Goal: Task Accomplishment & Management: Manage account settings

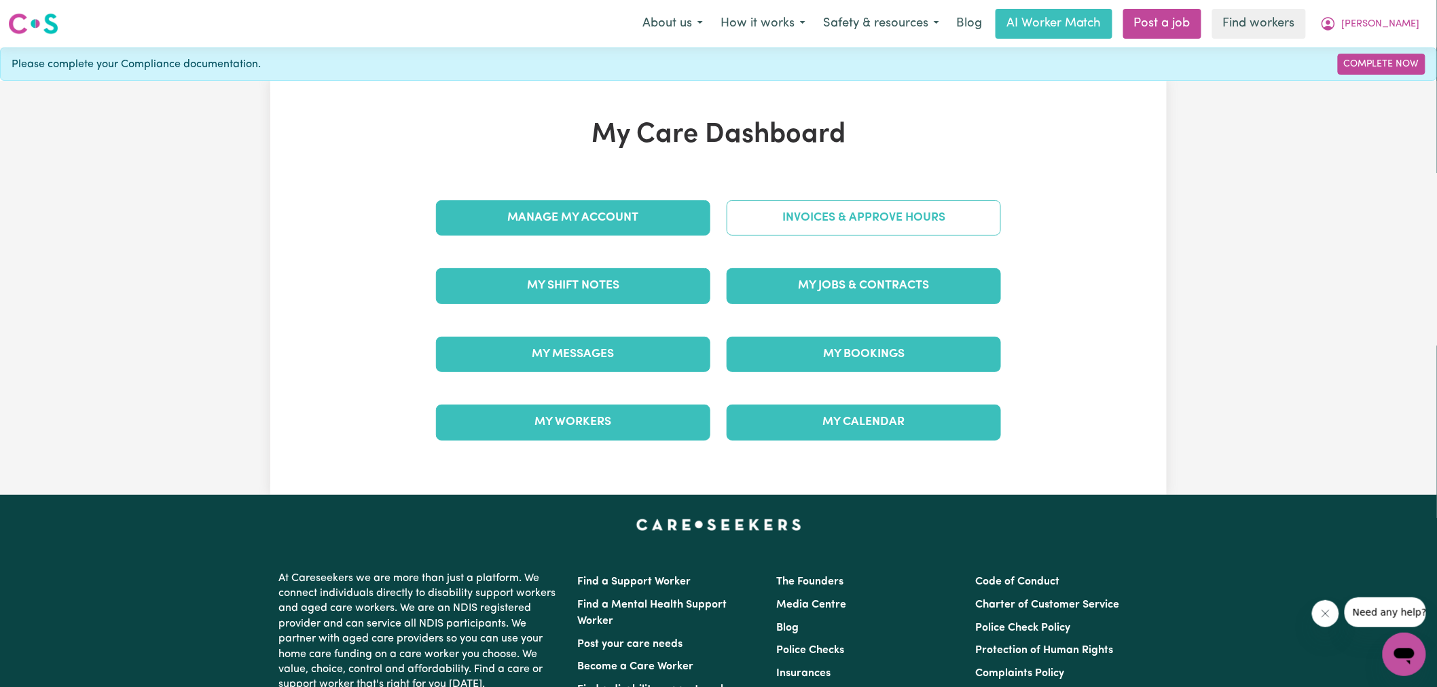
click at [759, 222] on link "Invoices & Approve Hours" at bounding box center [864, 217] width 274 height 35
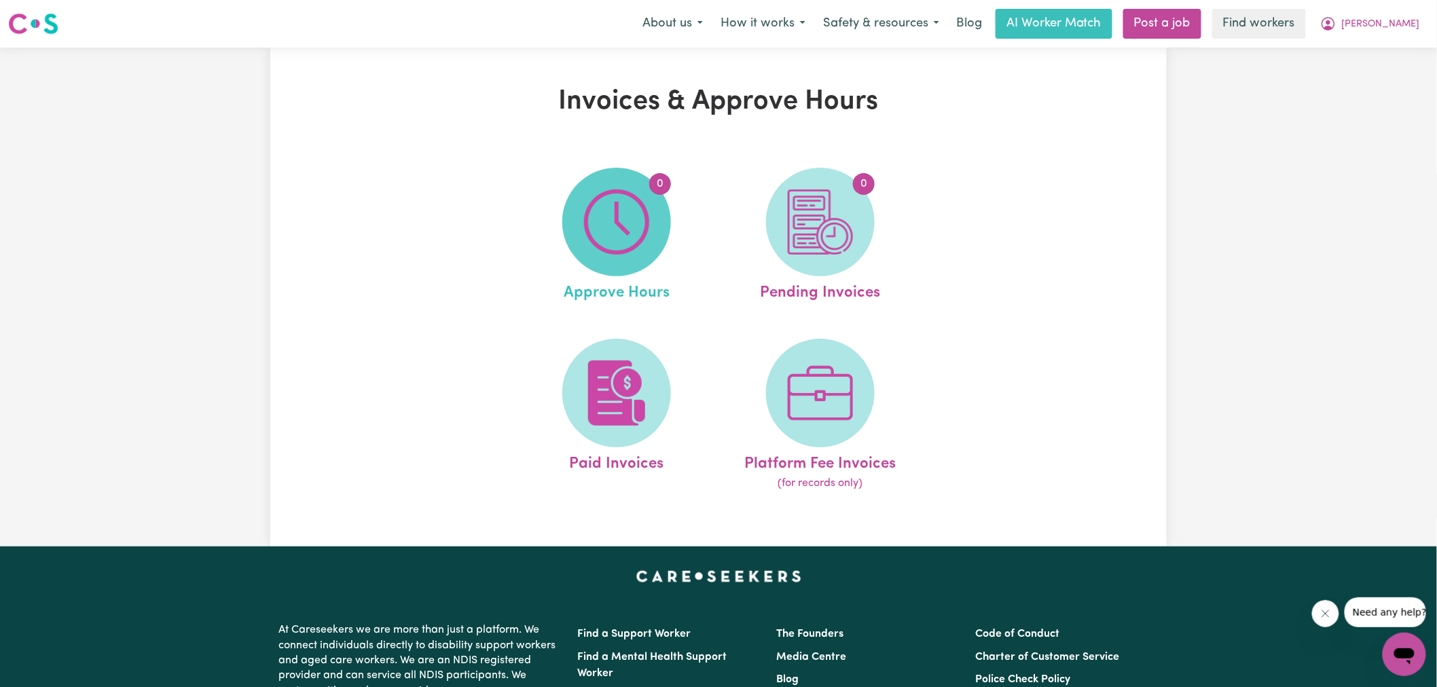
click at [628, 226] on img at bounding box center [616, 221] width 65 height 65
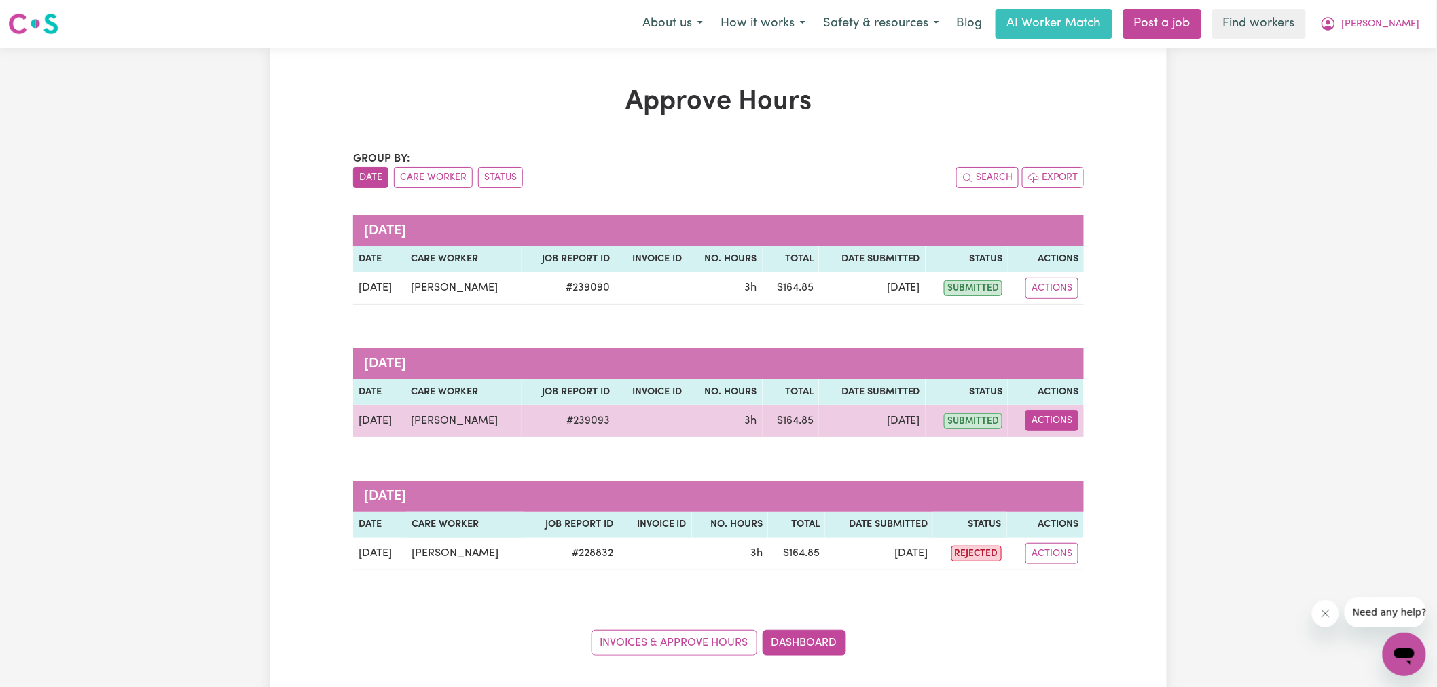
click at [1050, 418] on button "Actions" at bounding box center [1051, 420] width 53 height 21
click at [1075, 460] on link "View Job Report" at bounding box center [1087, 452] width 116 height 27
select select "pm"
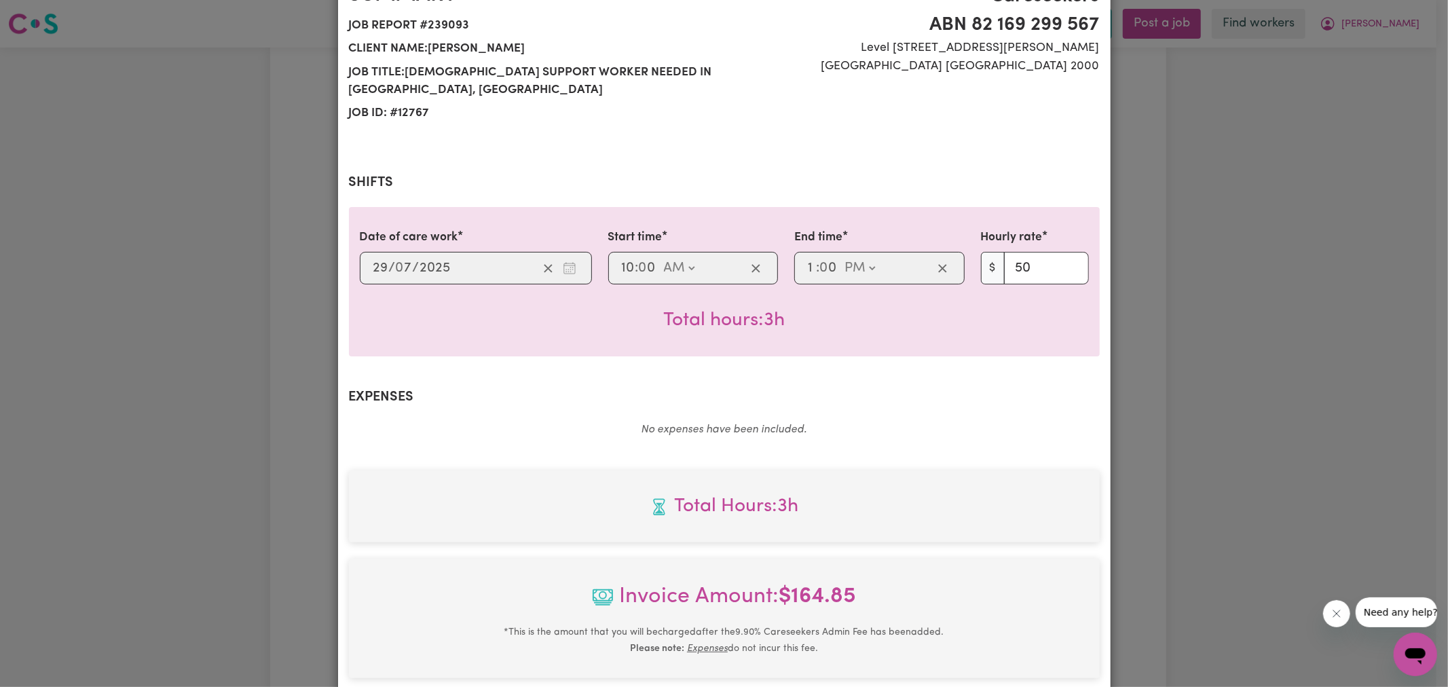
scroll to position [378, 0]
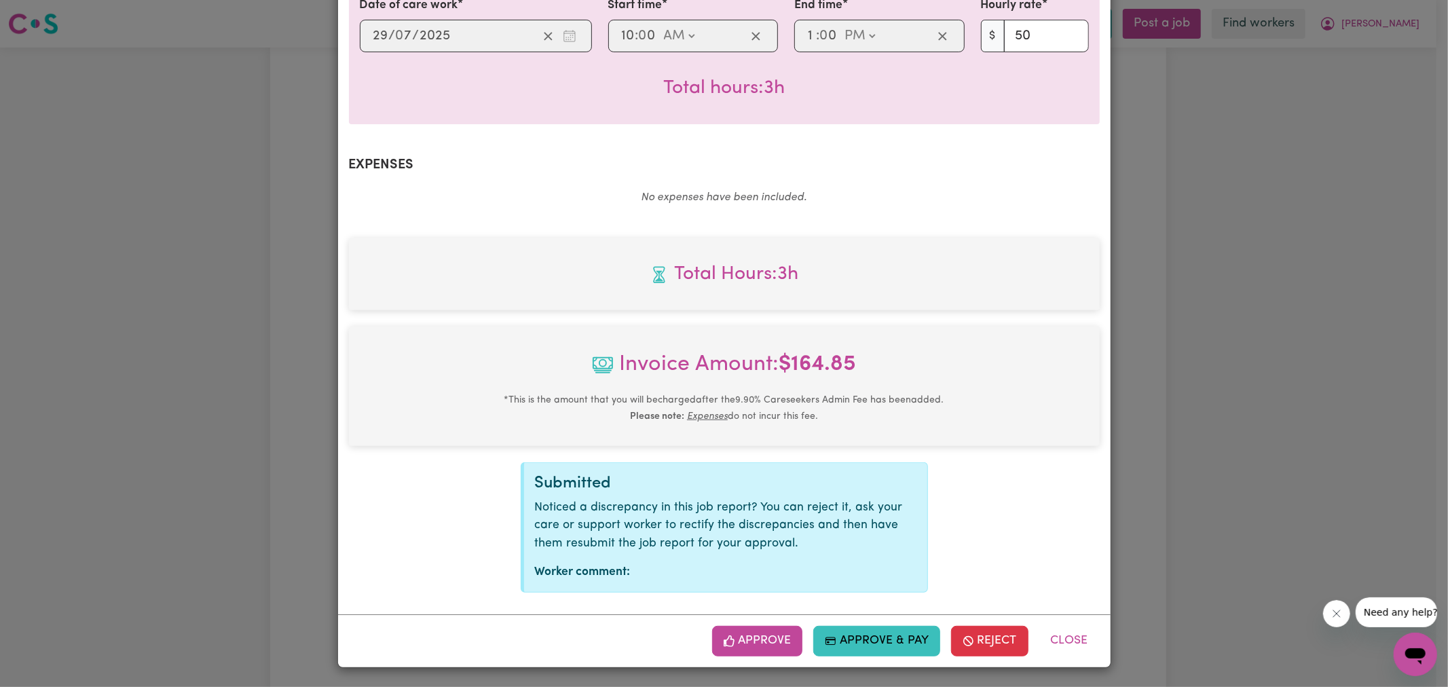
click at [749, 640] on button "Approve" at bounding box center [757, 641] width 91 height 30
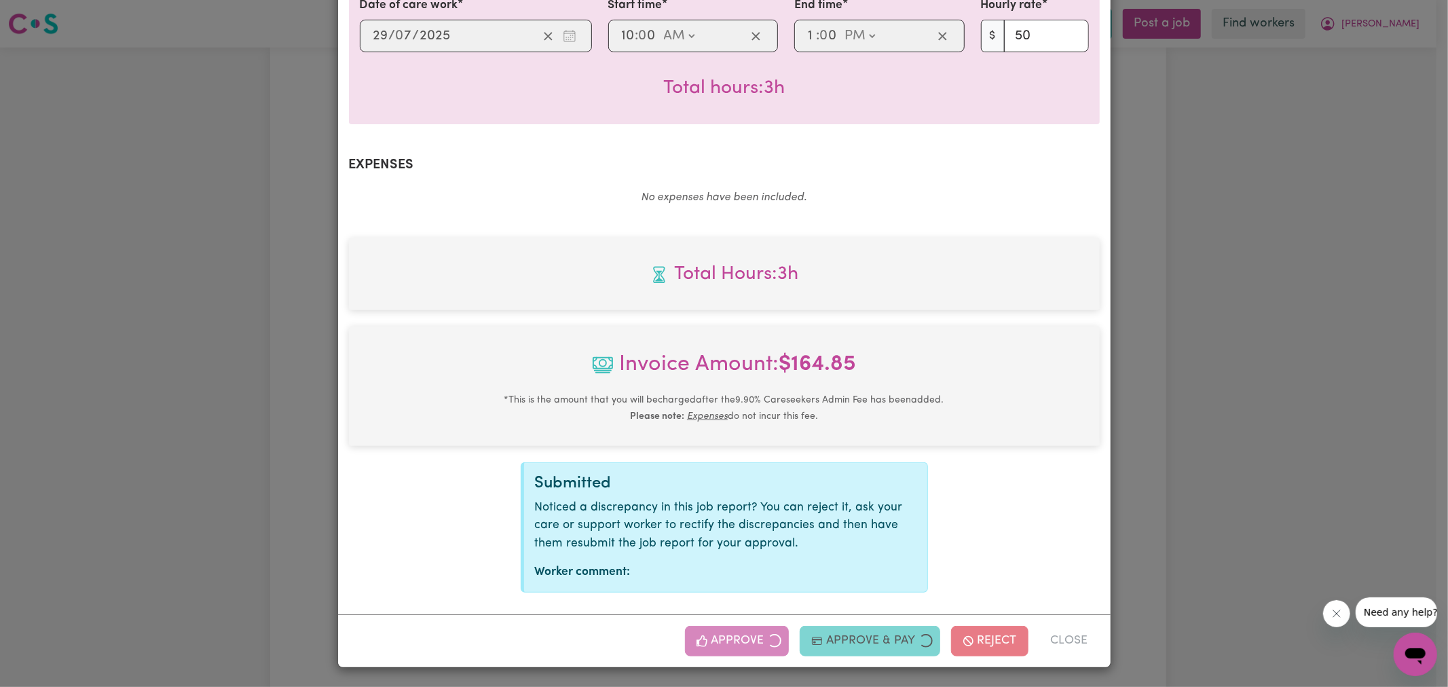
click at [1360, 314] on div "Job Report # 239093 - [PERSON_NAME] Summary Job report # 239093 Client name: [P…" at bounding box center [724, 343] width 1448 height 687
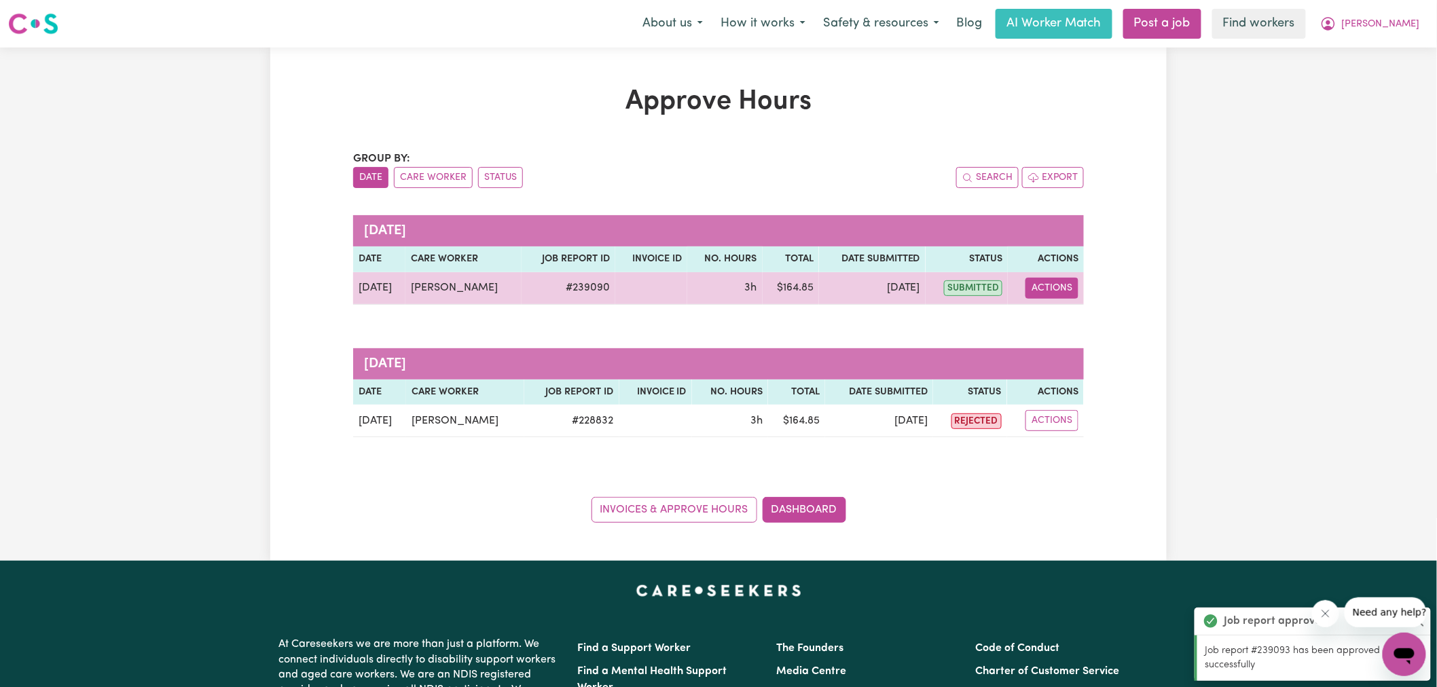
click at [1059, 289] on button "Actions" at bounding box center [1051, 288] width 53 height 21
click at [1063, 320] on link "View Job Report" at bounding box center [1087, 319] width 116 height 27
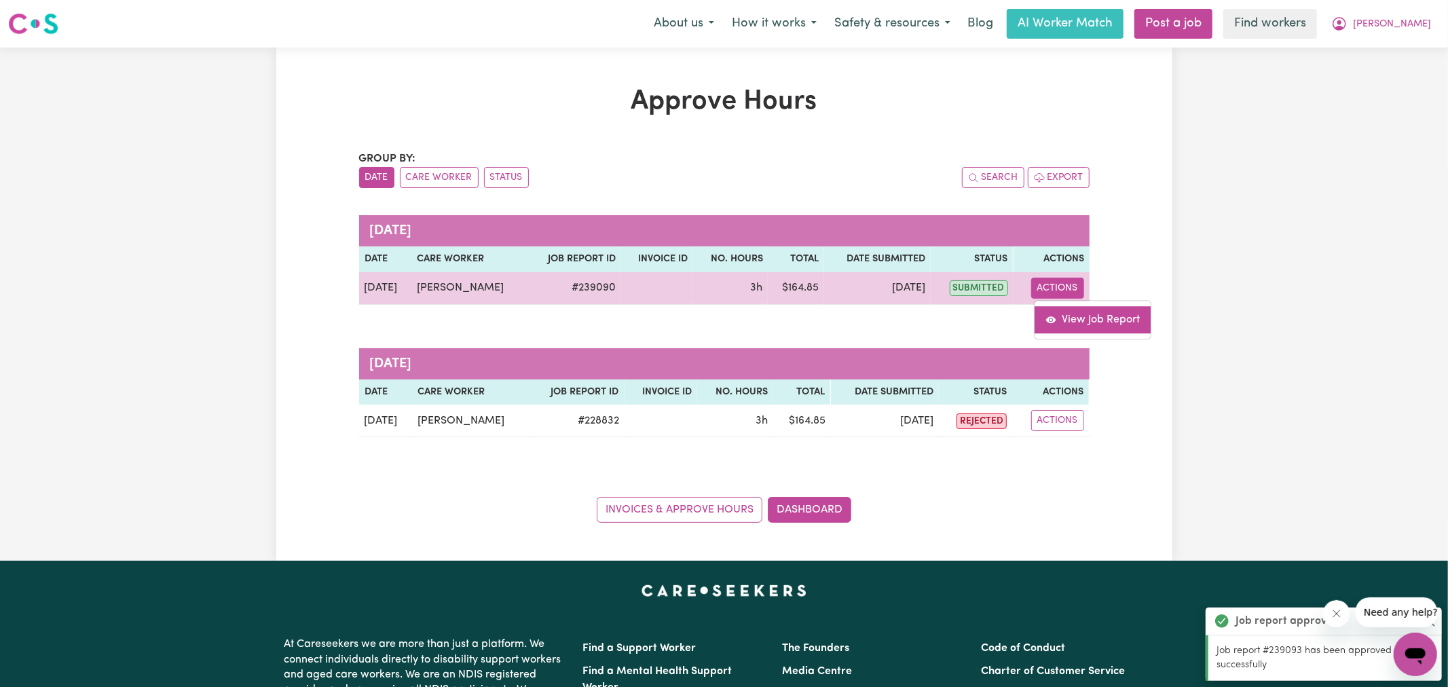
select select "pm"
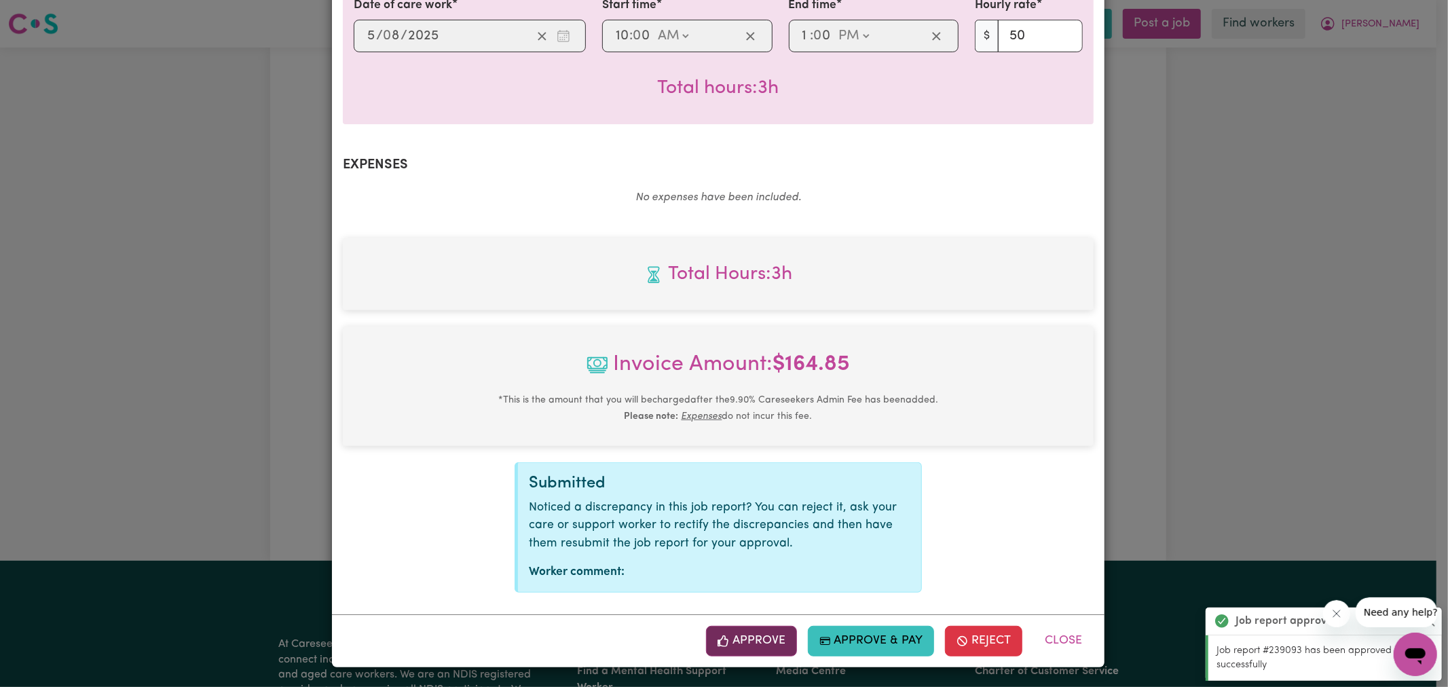
click at [773, 646] on button "Approve" at bounding box center [751, 641] width 91 height 30
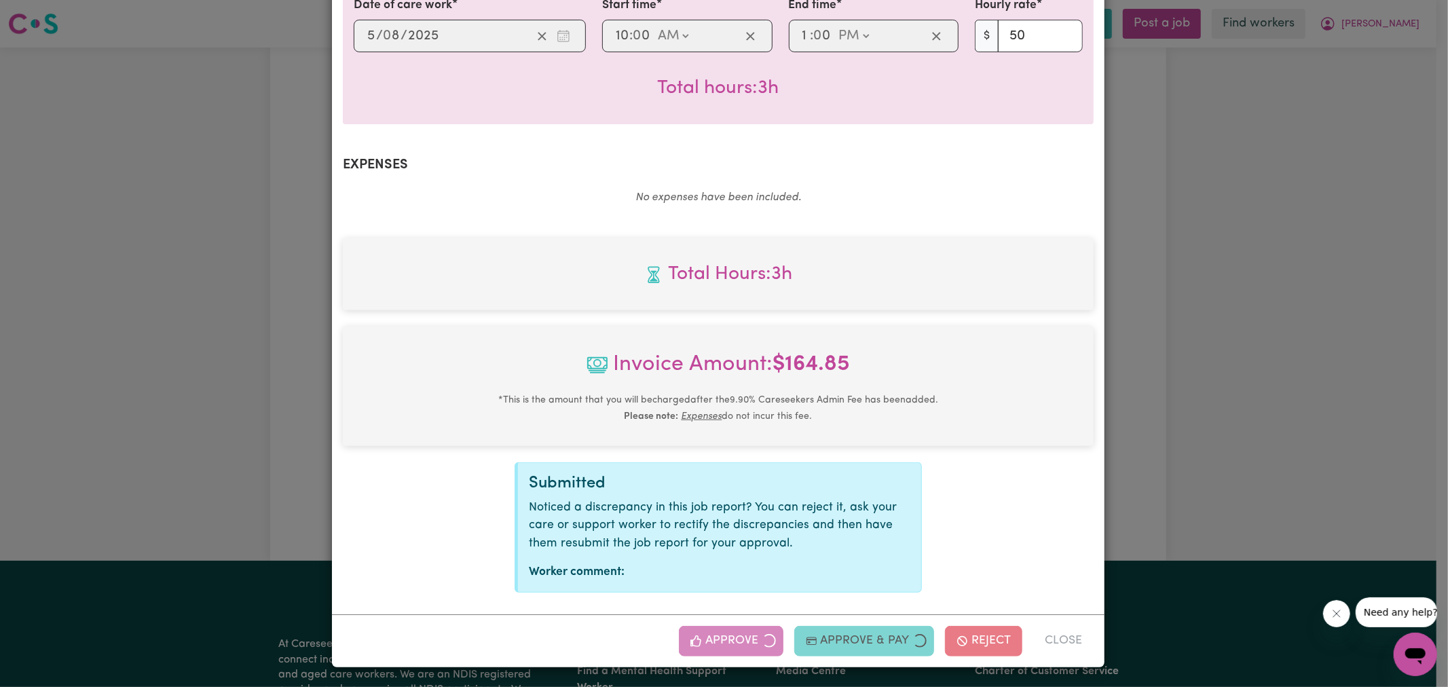
click at [1197, 371] on div "Job Report # 239090 - [PERSON_NAME] Summary Job report # 239090 Client name: [P…" at bounding box center [724, 343] width 1448 height 687
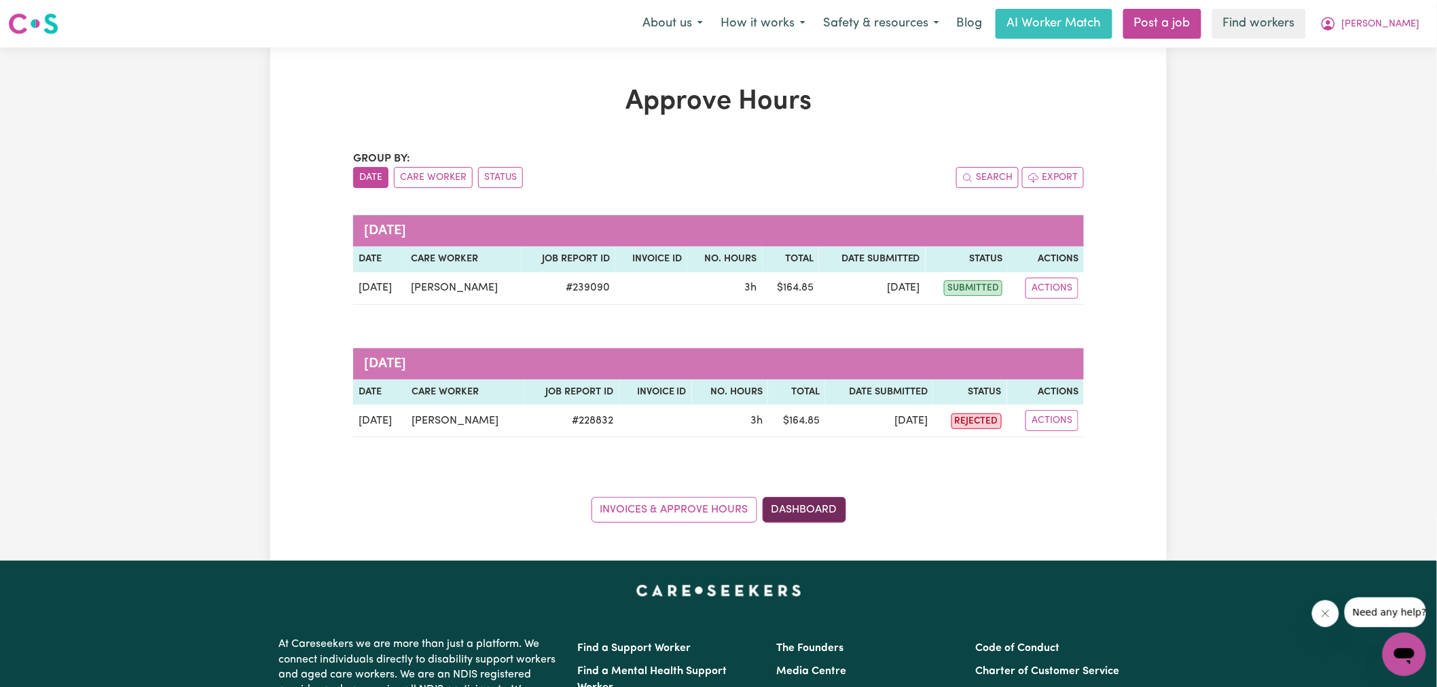
click at [830, 511] on link "Dashboard" at bounding box center [805, 510] width 84 height 26
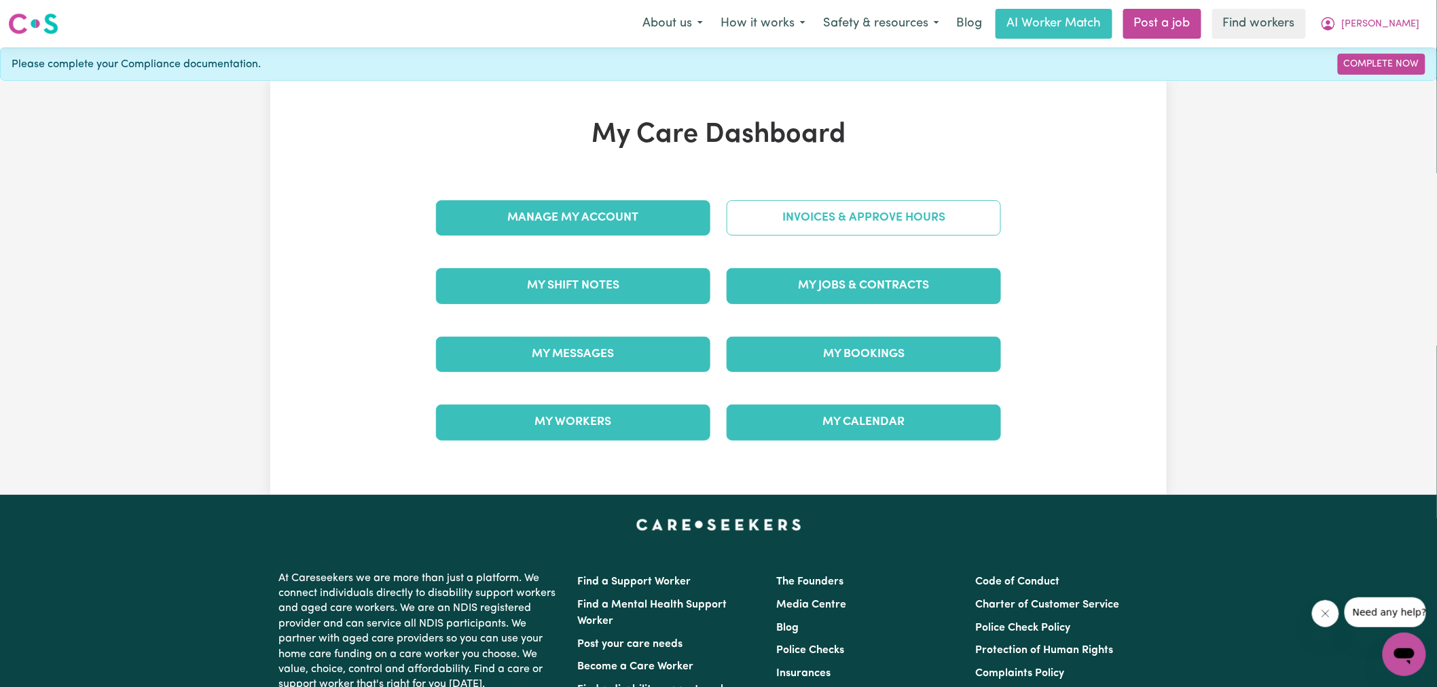
click at [771, 225] on link "Invoices & Approve Hours" at bounding box center [864, 217] width 274 height 35
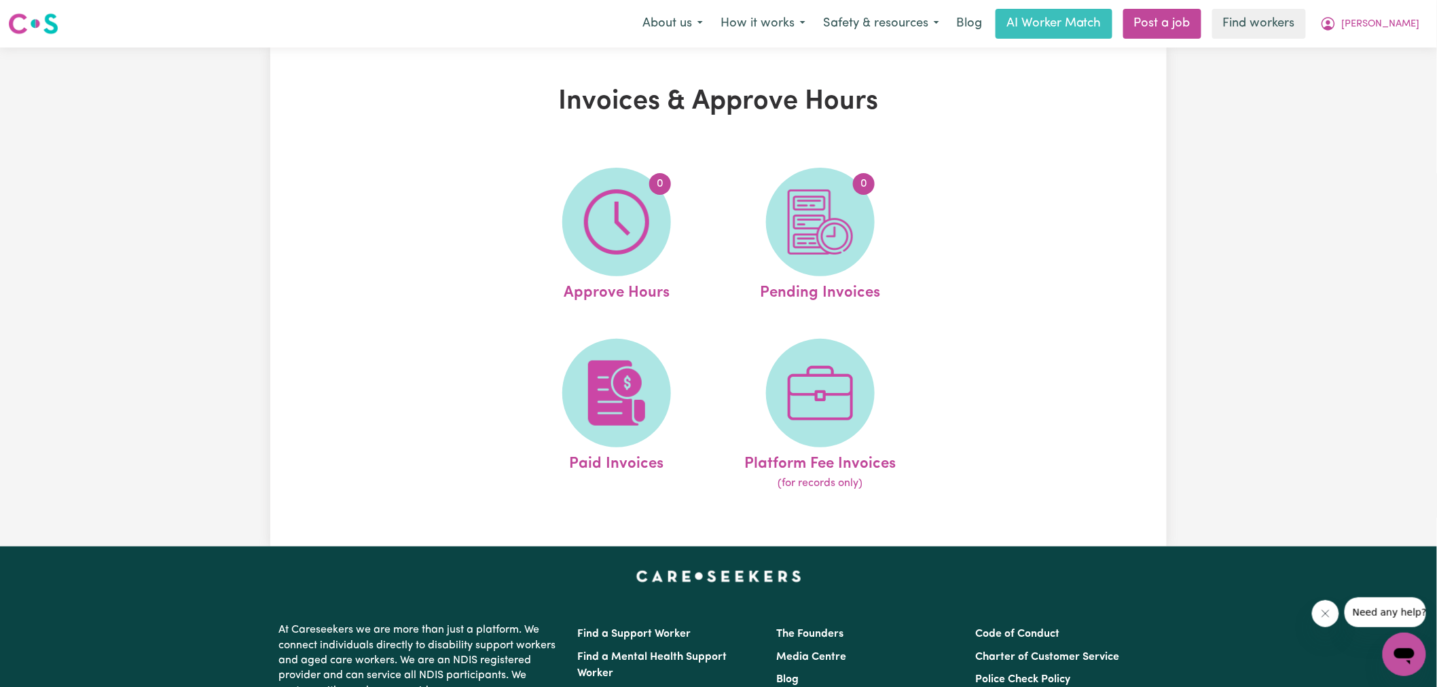
click at [802, 236] on img at bounding box center [820, 221] width 65 height 65
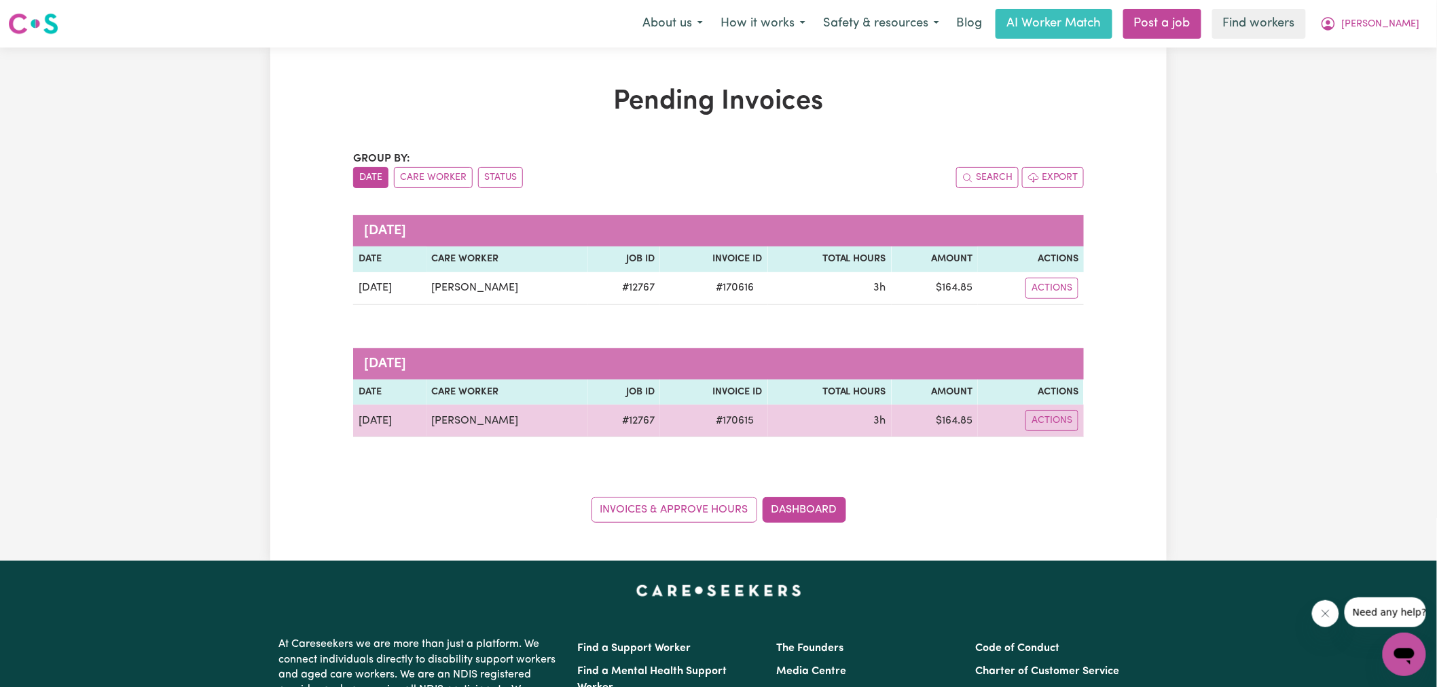
click at [731, 413] on span "# 170615" at bounding box center [735, 421] width 54 height 16
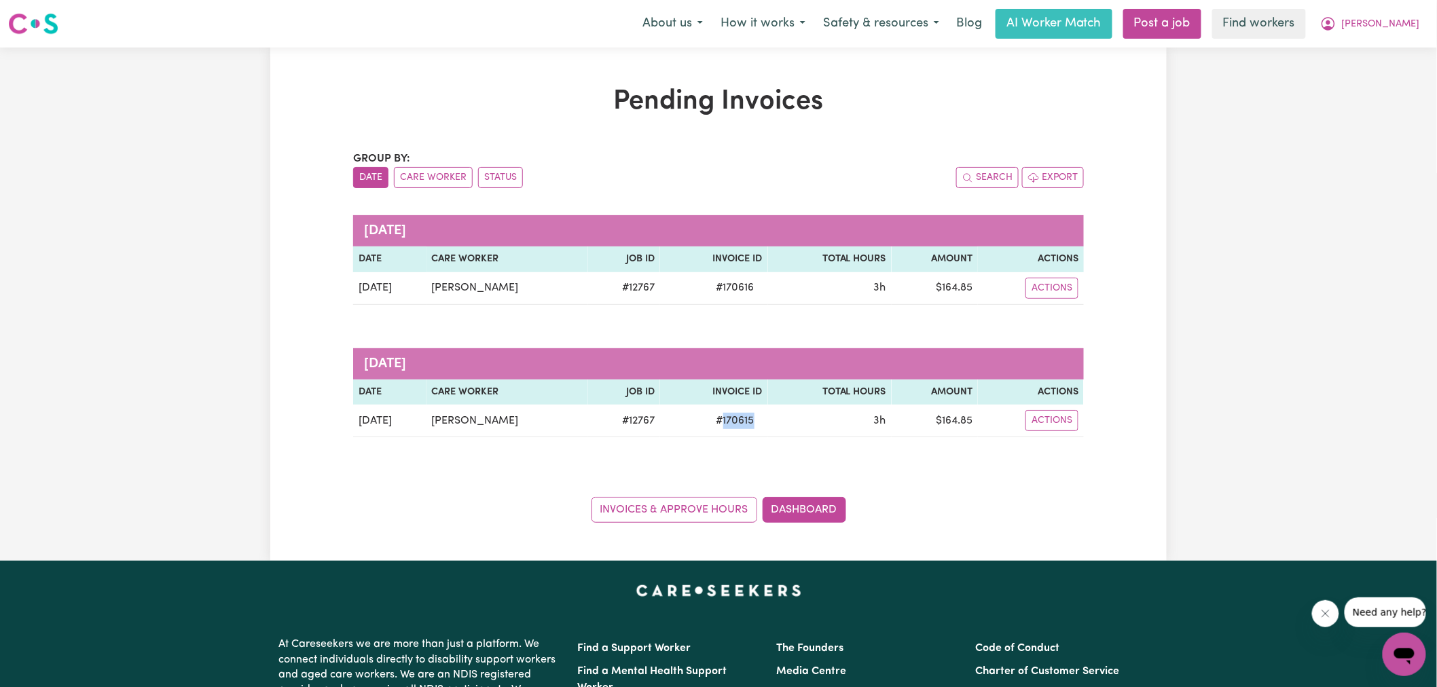
copy span "170615"
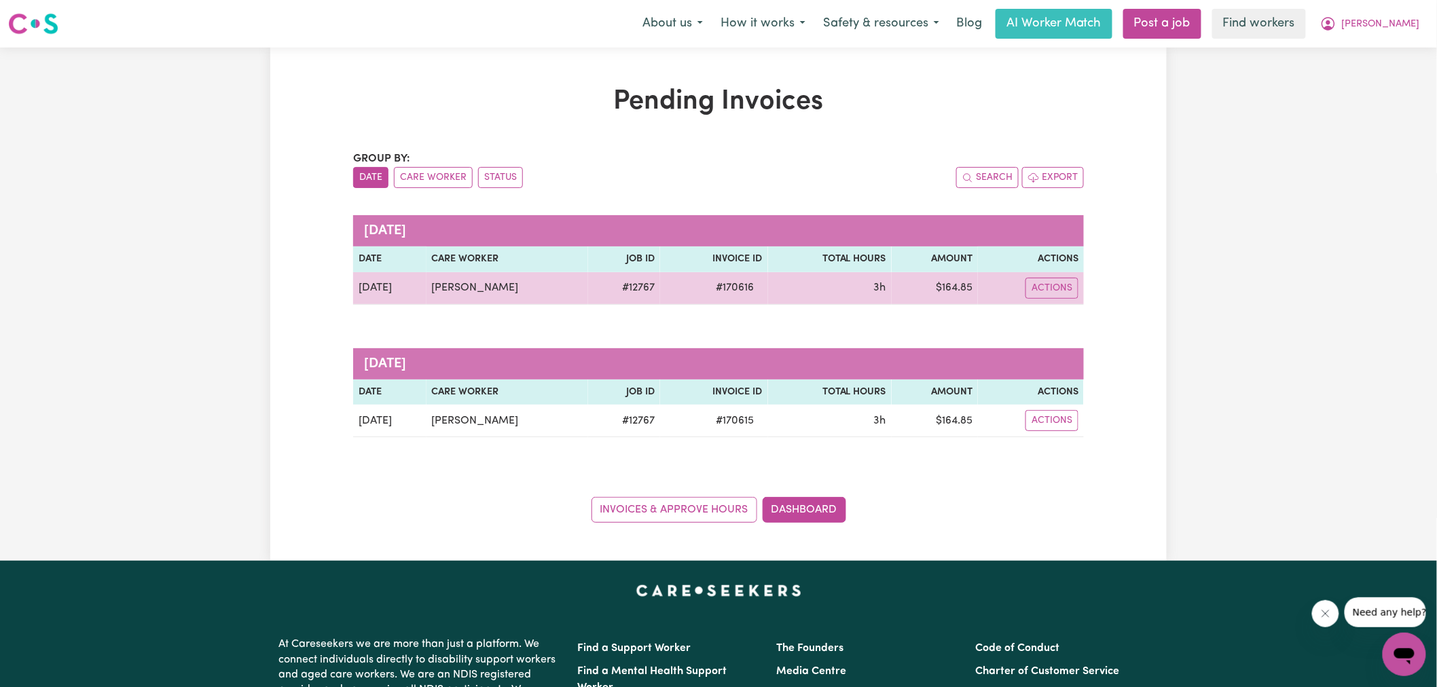
click at [720, 292] on span "# 170616" at bounding box center [735, 288] width 54 height 16
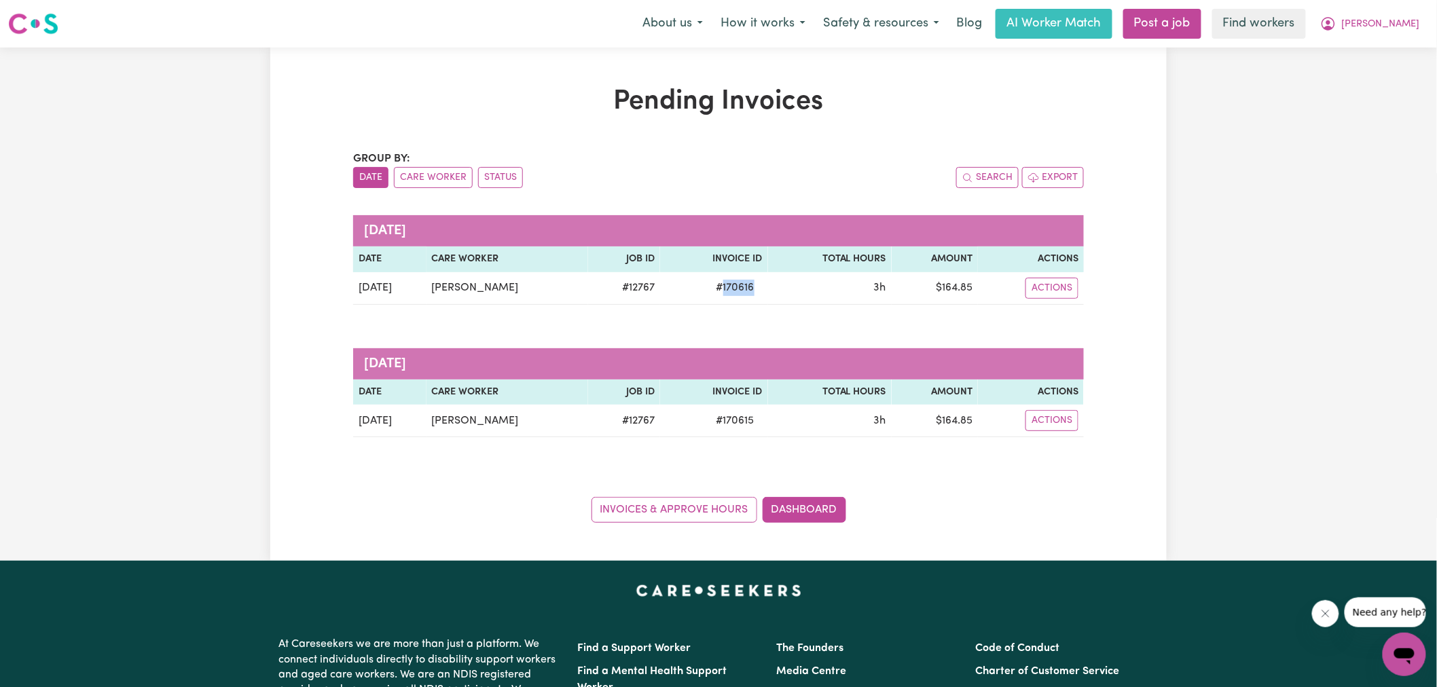
copy span "170616"
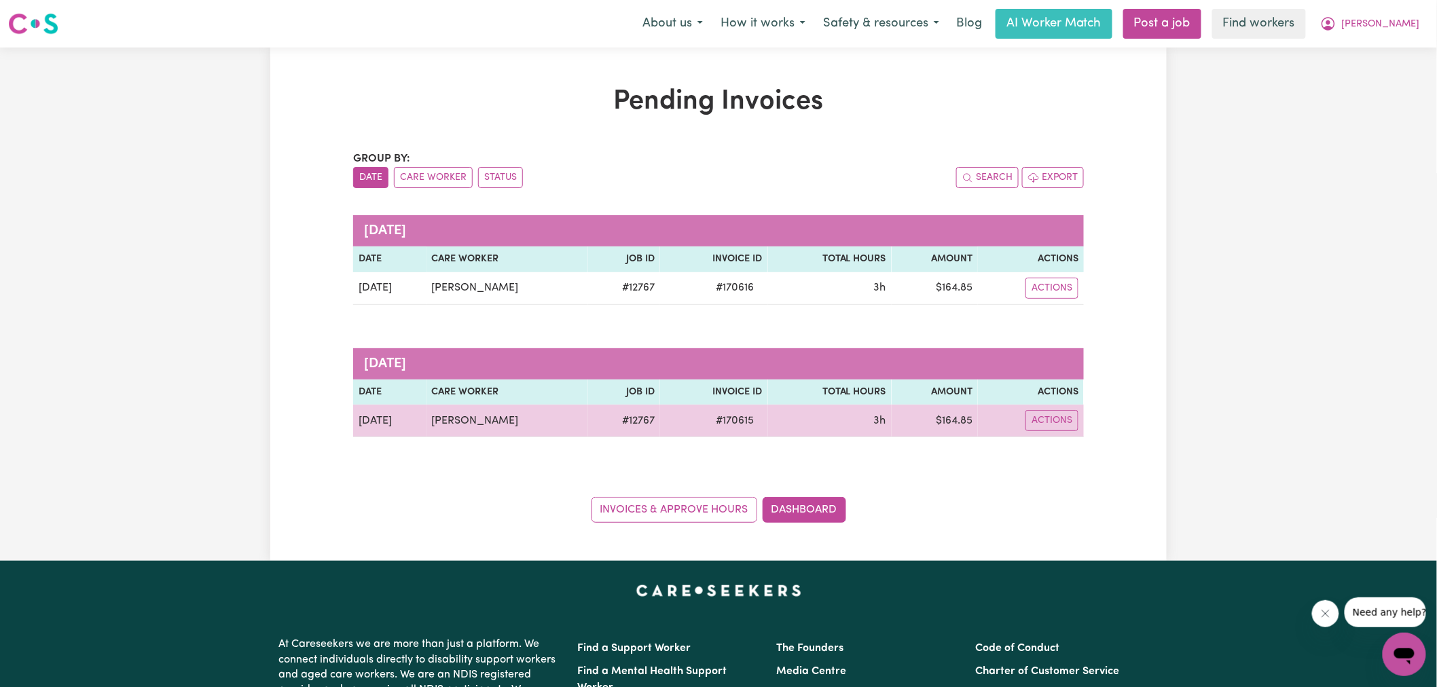
click at [954, 421] on td "$ 164.85" at bounding box center [935, 421] width 86 height 33
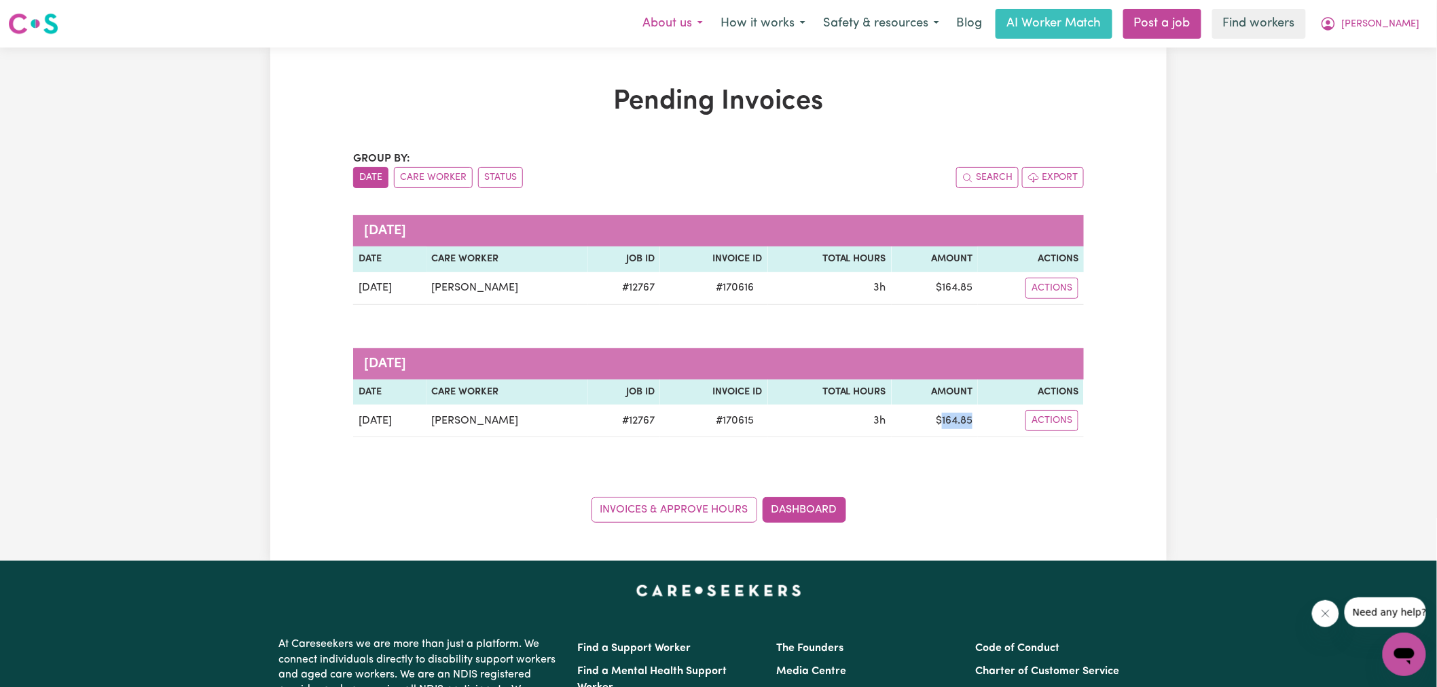
copy td "164.85"
click at [1386, 22] on button "[PERSON_NAME]" at bounding box center [1369, 24] width 117 height 29
click at [1361, 84] on link "Logout" at bounding box center [1374, 78] width 107 height 26
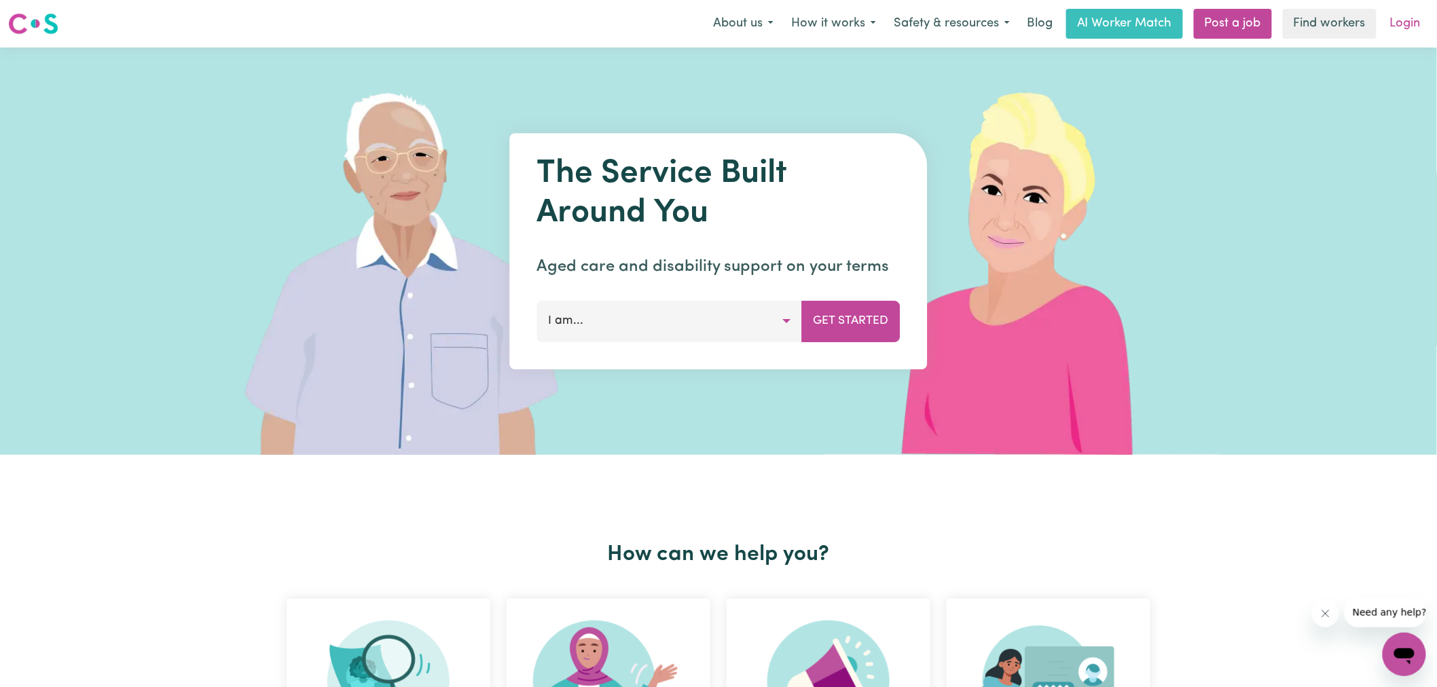
click at [1404, 22] on link "Login" at bounding box center [1405, 24] width 47 height 30
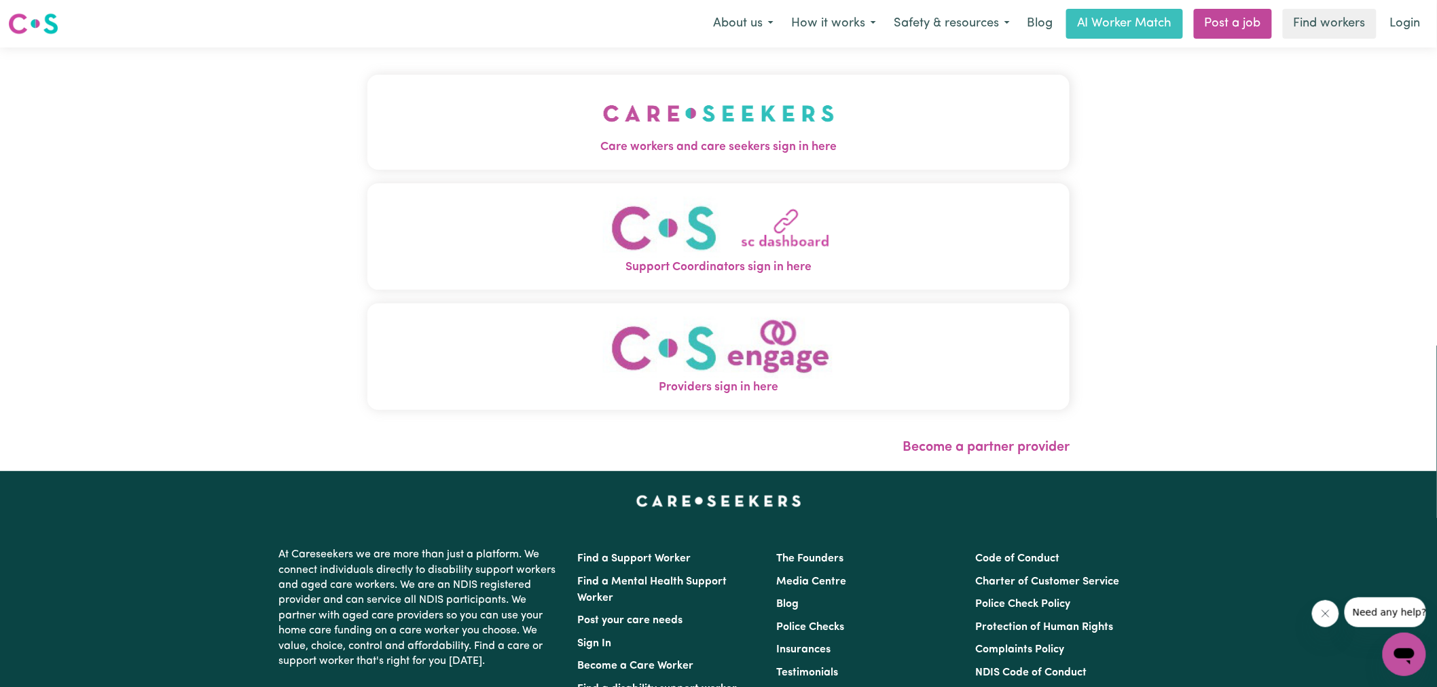
click at [691, 107] on img "Care workers and care seekers sign in here" at bounding box center [719, 113] width 232 height 50
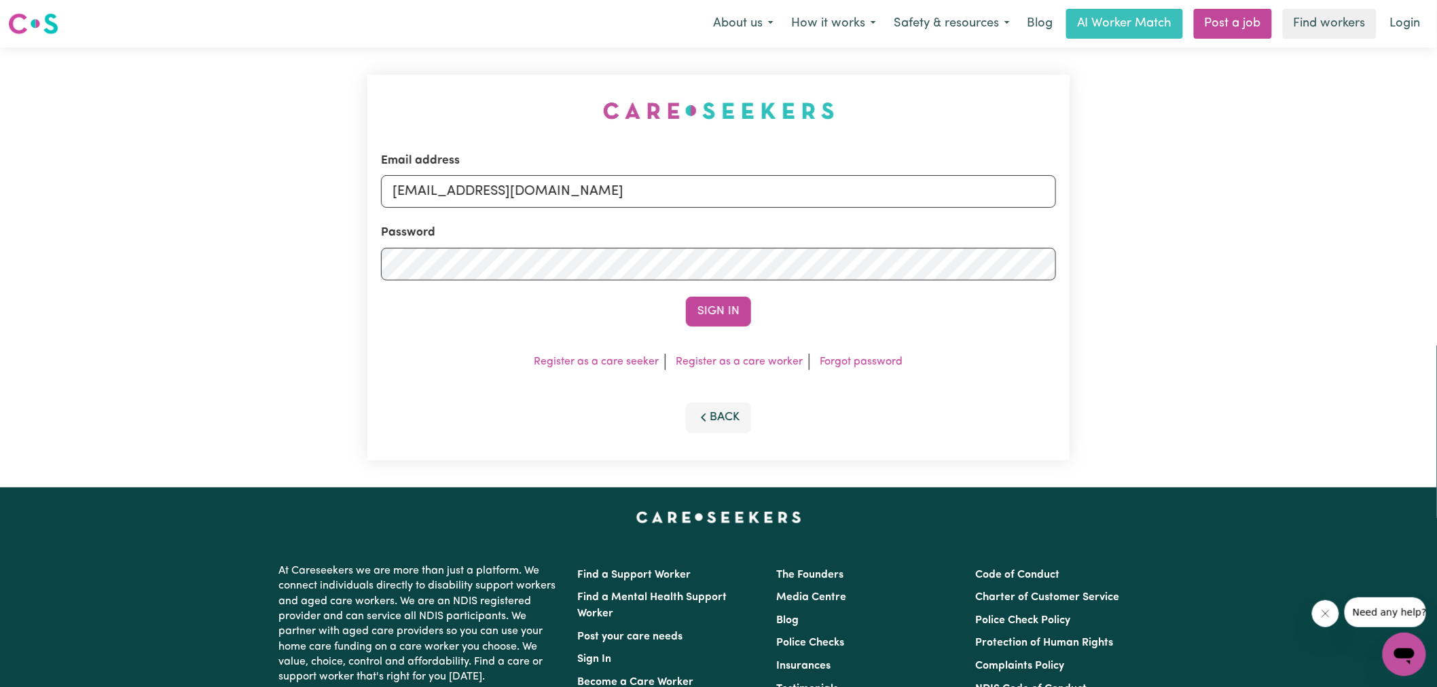
click at [378, 98] on div "Email address [EMAIL_ADDRESS][DOMAIN_NAME] Password Sign In Register as a care …" at bounding box center [718, 268] width 718 height 440
drag, startPoint x: 462, startPoint y: 191, endPoint x: 1448, endPoint y: 267, distance: 988.1
click at [1436, 267] on html "Menu About us How it works Safety & resources Blog AI Worker Match Post a job F…" at bounding box center [718, 514] width 1437 height 1028
type input "[EMAIL_ADDRESS][DOMAIN_NAME]"
click at [686, 297] on button "Sign In" at bounding box center [718, 312] width 65 height 30
